Goal: Task Accomplishment & Management: Manage account settings

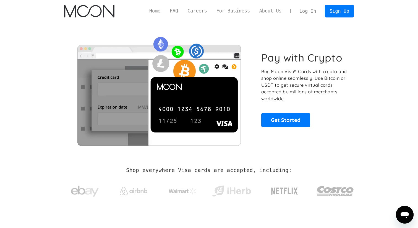
click at [307, 11] on link "Log In" at bounding box center [308, 11] width 26 height 12
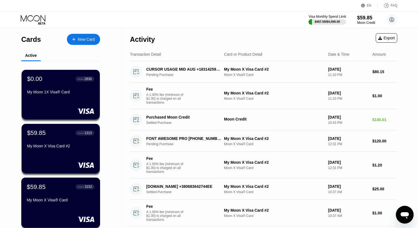
click at [54, 184] on div "$59.85 ● ● ● ● 3152" at bounding box center [61, 186] width 68 height 7
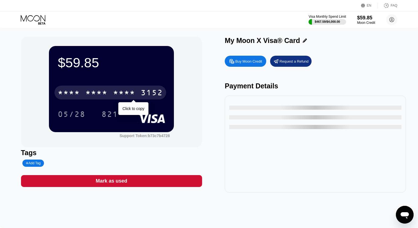
click at [136, 88] on div "* * * * * * * * * * * * 3152" at bounding box center [110, 92] width 112 height 14
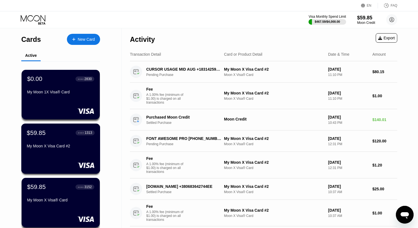
click at [72, 140] on div "$59.85 ● ● ● ● 1313 My Moon X Visa Card #2" at bounding box center [61, 139] width 68 height 21
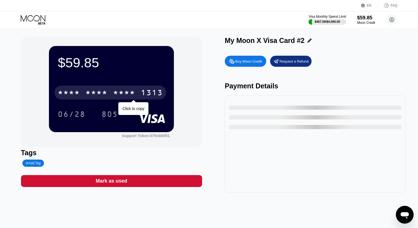
click at [145, 91] on div "1313" at bounding box center [152, 93] width 22 height 9
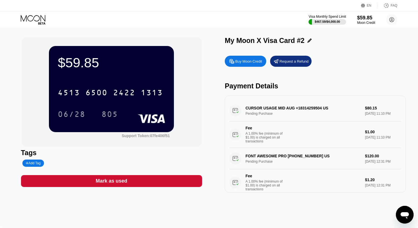
click at [73, 111] on div "06/28" at bounding box center [72, 114] width 28 height 9
click at [108, 113] on div "805" at bounding box center [109, 114] width 17 height 9
